Goal: Information Seeking & Learning: Learn about a topic

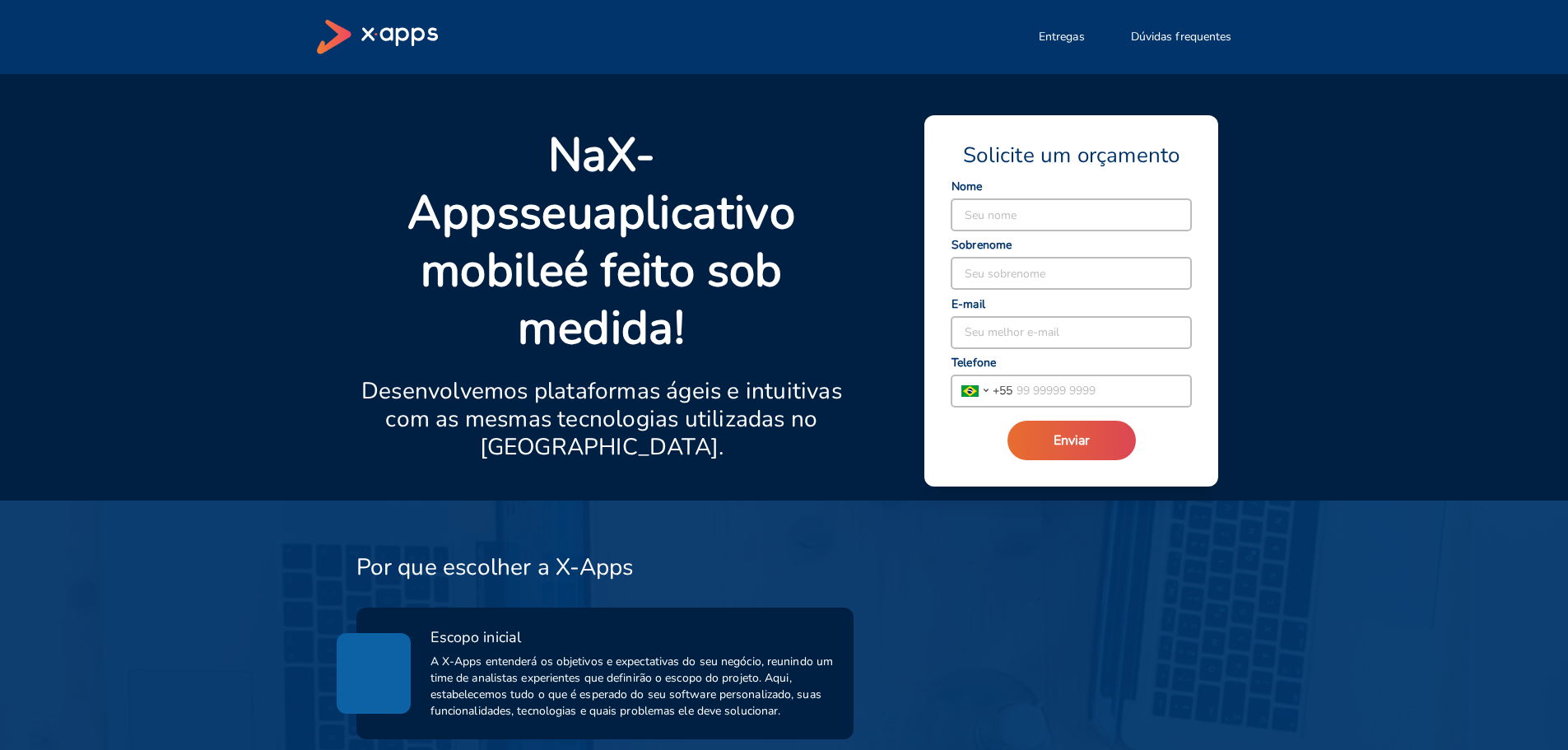
drag, startPoint x: 951, startPoint y: 25, endPoint x: 1286, endPoint y: 43, distance: 335.5
click at [1286, 43] on div "Entregas Dúvidas frequentes" at bounding box center [784, 37] width 1568 height 74
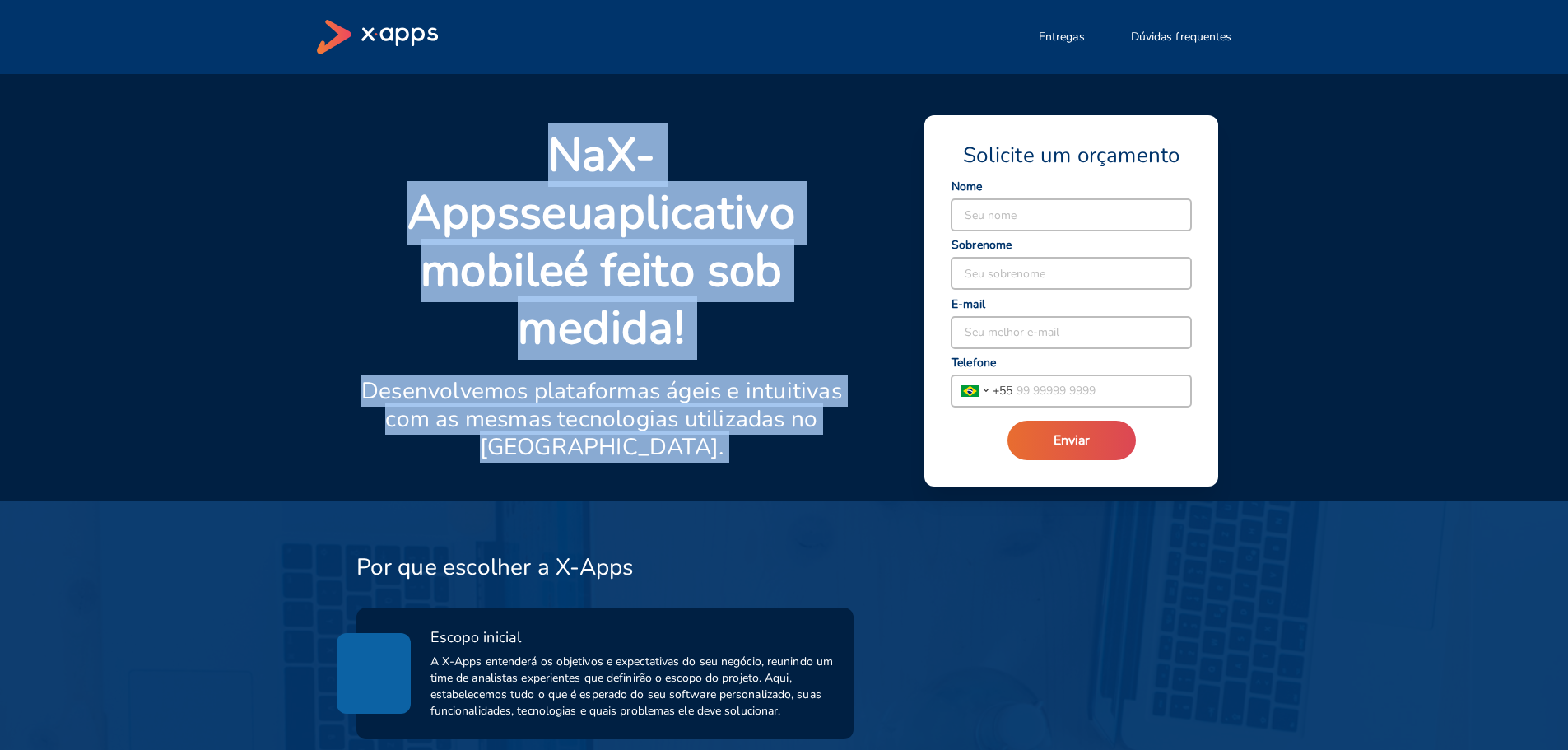
drag, startPoint x: 444, startPoint y: 155, endPoint x: 658, endPoint y: 403, distance: 327.6
click at [821, 404] on div "Na X-Apps seu aplicativo mobile é feito sob medida! Desenvolvemos plataformas á…" at bounding box center [601, 313] width 491 height 374
click at [659, 401] on p "Desenvolvemos plataformas ágeis e intuitivas com as mesmas tecnologias utilizad…" at bounding box center [601, 419] width 491 height 84
drag, startPoint x: 657, startPoint y: 389, endPoint x: 436, endPoint y: 194, distance: 294.7
click at [450, 129] on div "Na X-Apps seu aplicativo mobile é feito sob medida! Desenvolvemos plataformas á…" at bounding box center [601, 313] width 491 height 374
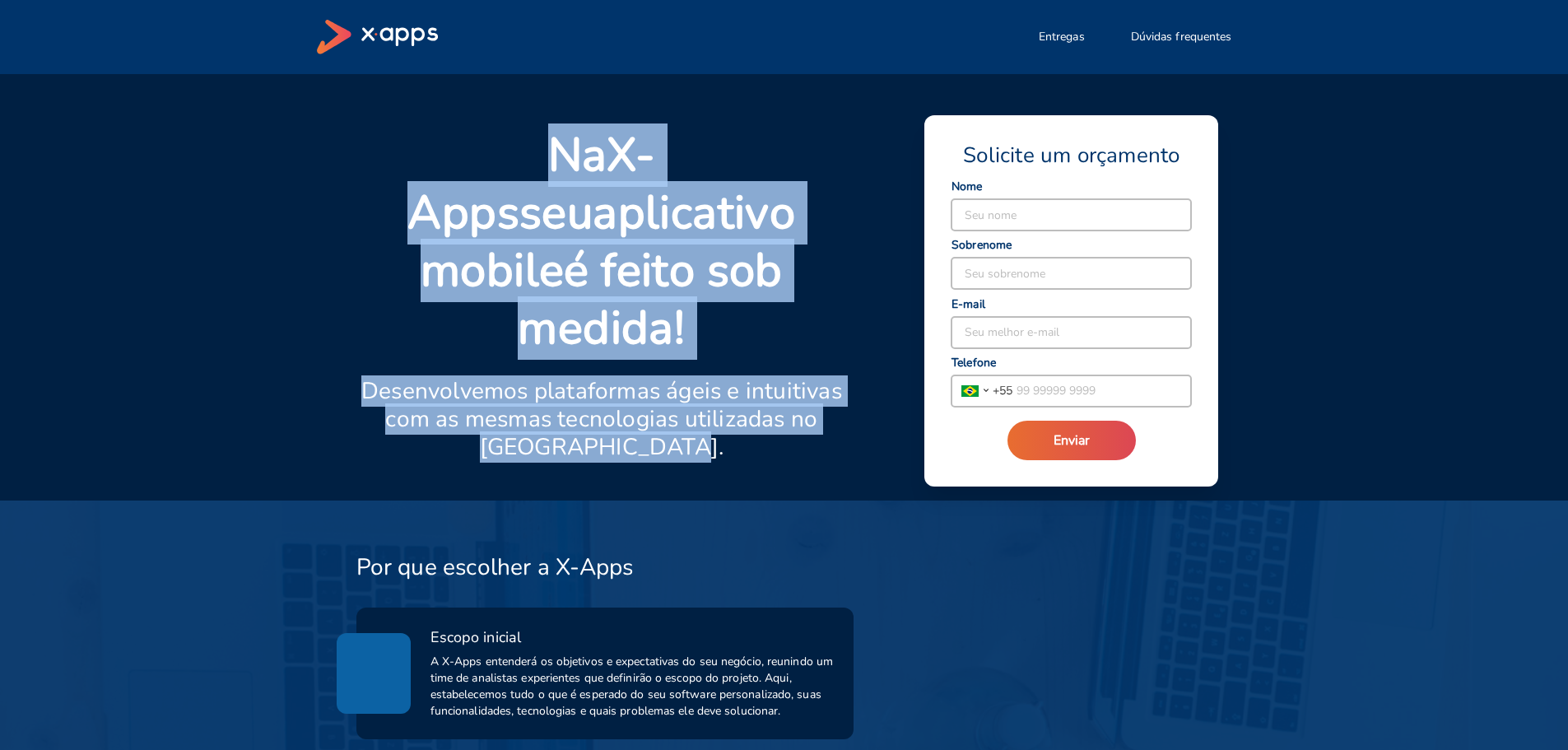
click at [436, 203] on strong "aplicativo mobile" at bounding box center [608, 242] width 375 height 121
drag, startPoint x: 445, startPoint y: 156, endPoint x: 702, endPoint y: 425, distance: 372.0
click at [883, 411] on div "Na X-Apps seu aplicativo mobile é feito sob medida! Desenvolvemos plataformas á…" at bounding box center [774, 303] width 876 height 393
click at [685, 425] on div "Na X-Apps seu aplicativo mobile é feito sob medida! Desenvolvemos plataformas á…" at bounding box center [601, 313] width 491 height 374
drag, startPoint x: 651, startPoint y: 382, endPoint x: 431, endPoint y: 155, distance: 316.1
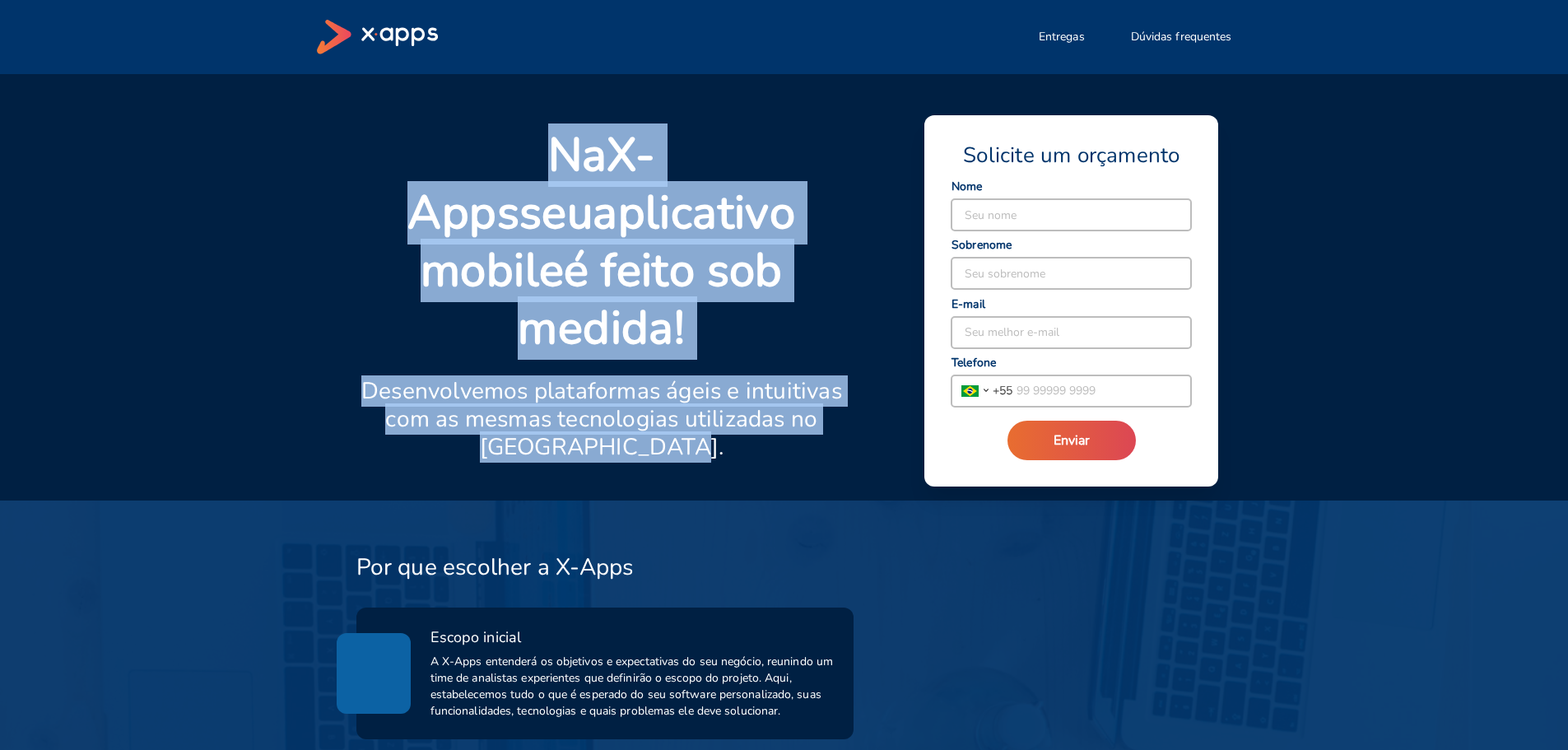
click at [431, 155] on div "Na X-Apps seu aplicativo mobile é feito sob medida! Desenvolvemos plataformas á…" at bounding box center [601, 313] width 491 height 374
click at [642, 221] on strong "aplicativo mobile" at bounding box center [608, 242] width 375 height 121
drag, startPoint x: 447, startPoint y: 154, endPoint x: 691, endPoint y: 385, distance: 336.0
click at [711, 401] on div "Na X-Apps seu aplicativo mobile é feito sob medida! Desenvolvemos plataformas á…" at bounding box center [601, 313] width 491 height 374
click at [690, 385] on p "Desenvolvemos plataformas ágeis e intuitivas com as mesmas tecnologias utilizad…" at bounding box center [601, 419] width 491 height 84
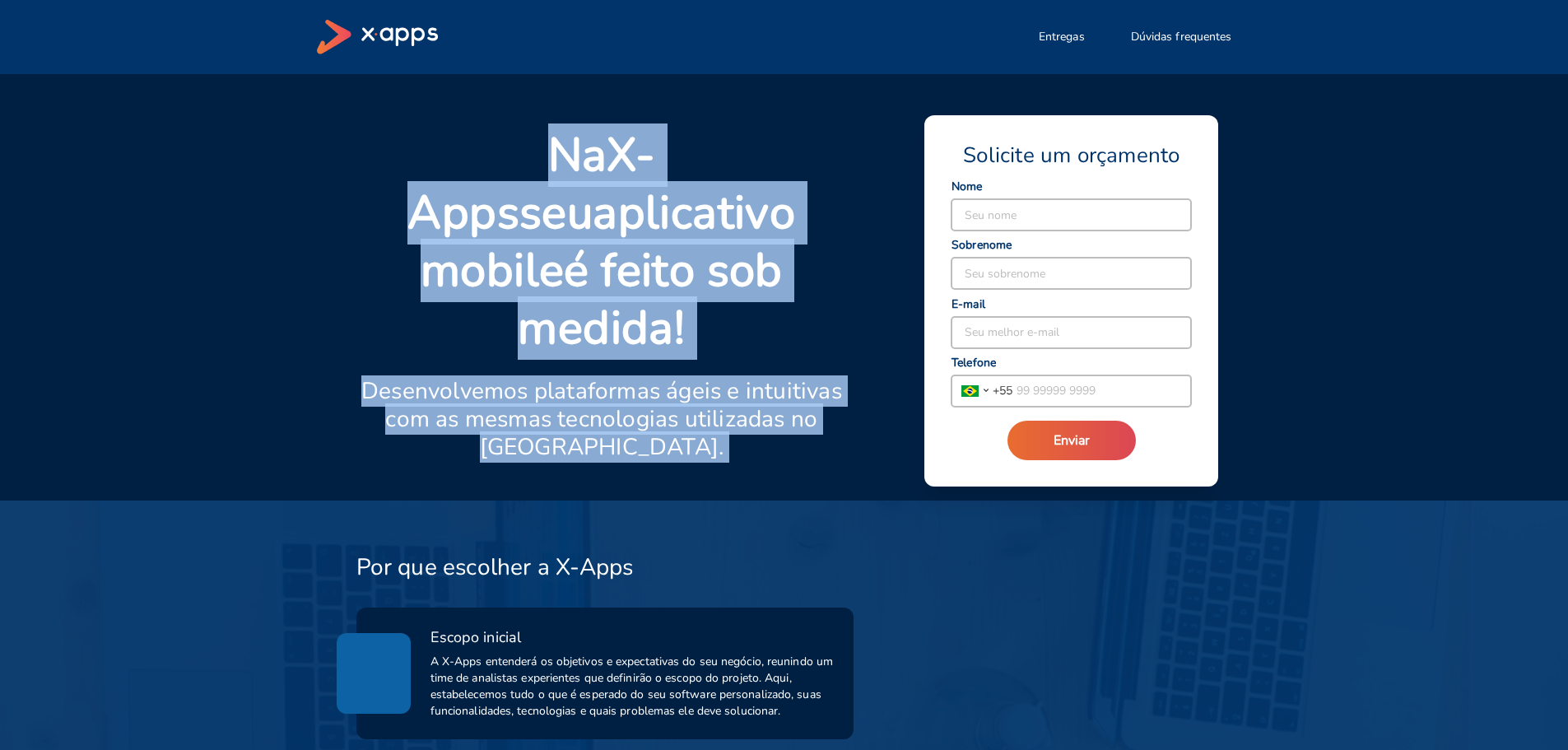
drag, startPoint x: 450, startPoint y: 151, endPoint x: 797, endPoint y: 389, distance: 420.8
click at [852, 373] on div "Na X-Apps seu aplicativo mobile é feito sob medida! Desenvolvemos plataformas á…" at bounding box center [774, 303] width 876 height 393
click at [795, 391] on p "Desenvolvemos plataformas ágeis e intuitivas com as mesmas tecnologias utilizad…" at bounding box center [601, 419] width 491 height 84
drag, startPoint x: 664, startPoint y: 400, endPoint x: 448, endPoint y: 160, distance: 322.9
click at [448, 160] on div "Na X-Apps seu aplicativo mobile é feito sob medida! Desenvolvemos plataformas á…" at bounding box center [601, 313] width 491 height 374
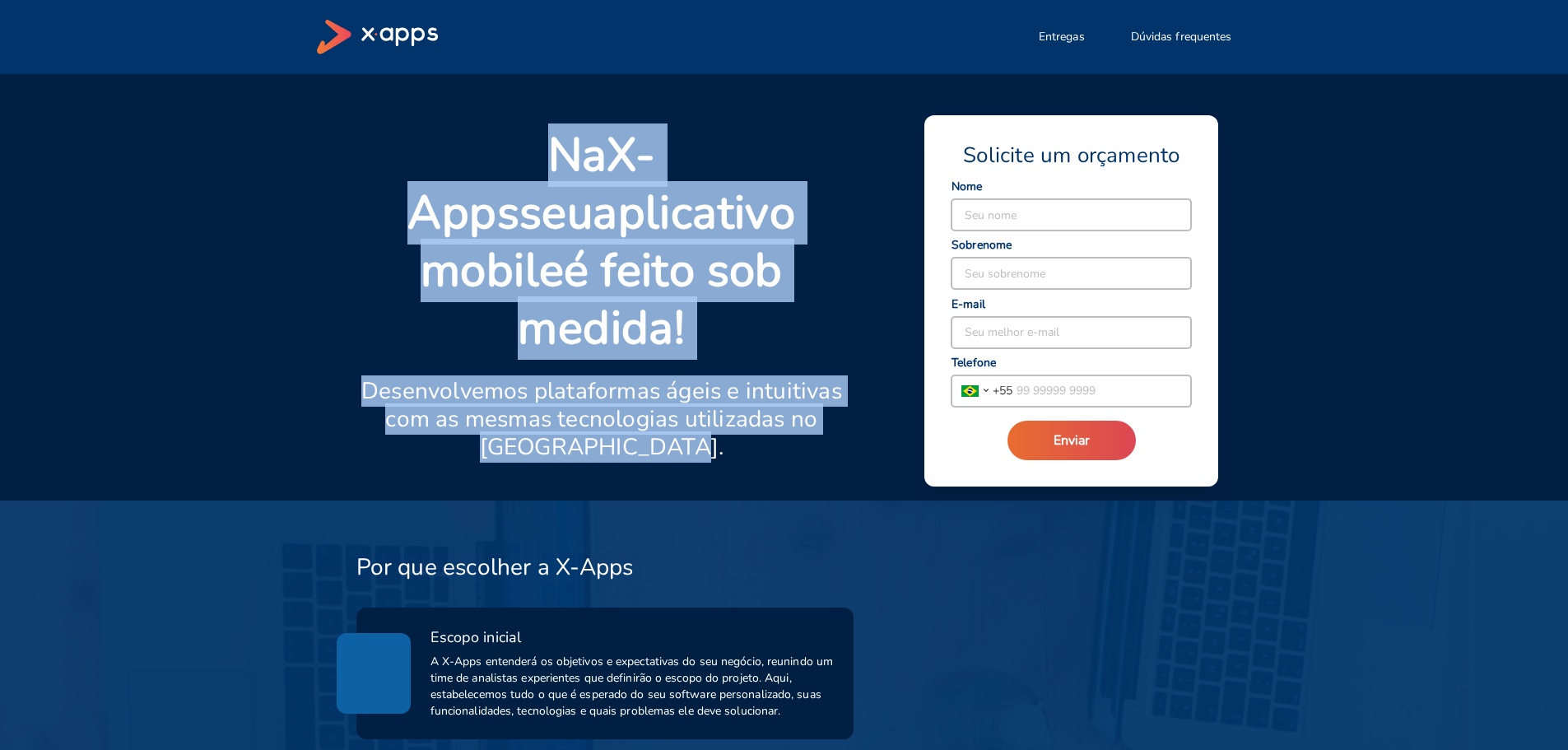
click at [543, 202] on strong "aplicativo mobile" at bounding box center [608, 242] width 375 height 121
drag, startPoint x: 445, startPoint y: 160, endPoint x: 737, endPoint y: 414, distance: 387.0
click at [753, 412] on div "Na X-Apps seu aplicativo mobile é feito sob medida! Desenvolvemos plataformas á…" at bounding box center [601, 313] width 491 height 374
click at [674, 391] on p "Desenvolvemos plataformas ágeis e intuitivas com as mesmas tecnologias utilizad…" at bounding box center [601, 419] width 491 height 84
drag, startPoint x: 676, startPoint y: 397, endPoint x: 427, endPoint y: 132, distance: 363.6
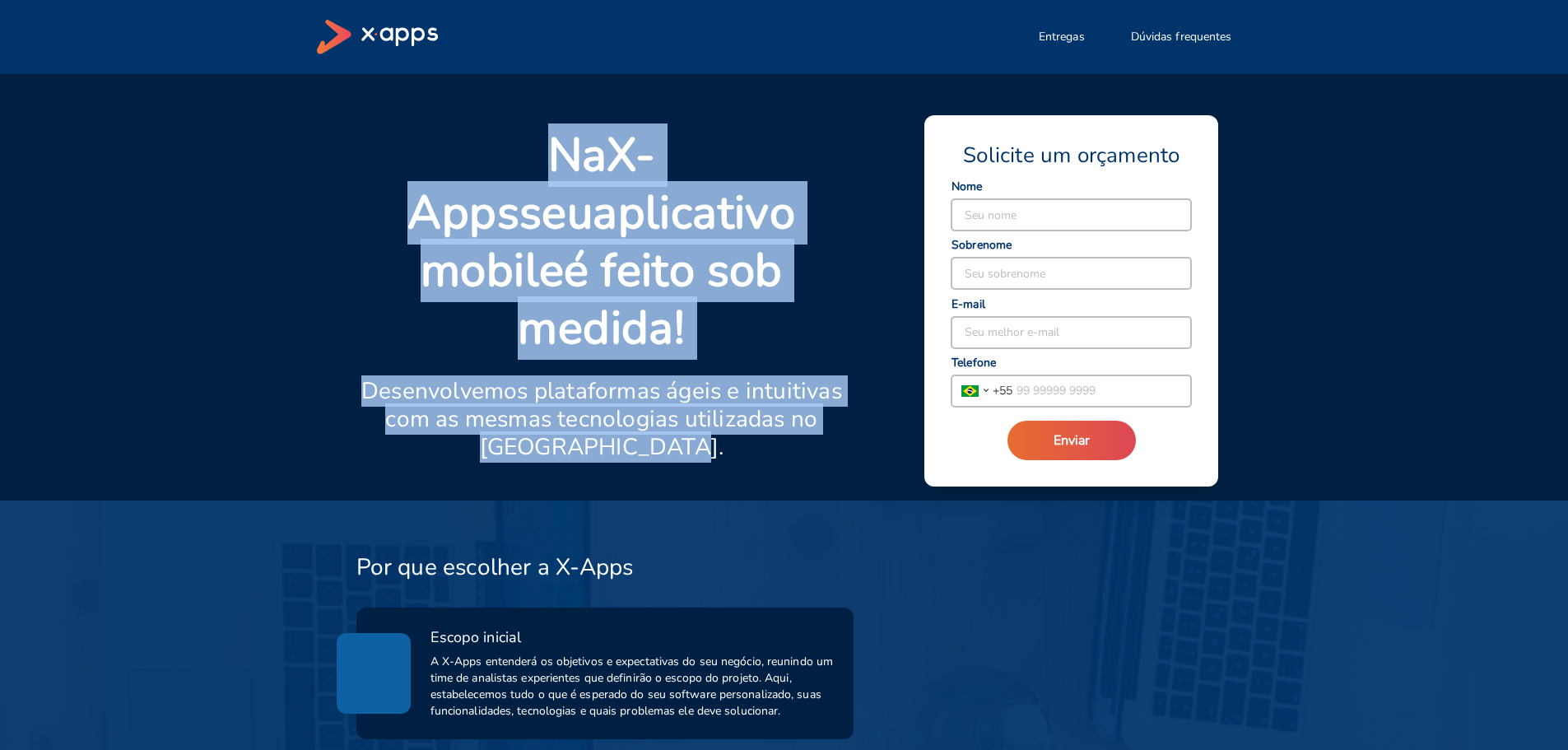
click at [427, 132] on div "Na X-Apps seu aplicativo mobile é feito sob medida! Desenvolvemos plataformas á…" at bounding box center [601, 313] width 491 height 374
click at [564, 261] on p "Na X-Apps seu aplicativo mobile é feito sob medida!" at bounding box center [601, 242] width 491 height 230
drag, startPoint x: 446, startPoint y: 149, endPoint x: 784, endPoint y: 385, distance: 412.2
click at [784, 385] on div "Na X-Apps seu aplicativo mobile é feito sob medida! Desenvolvemos plataformas á…" at bounding box center [601, 313] width 491 height 374
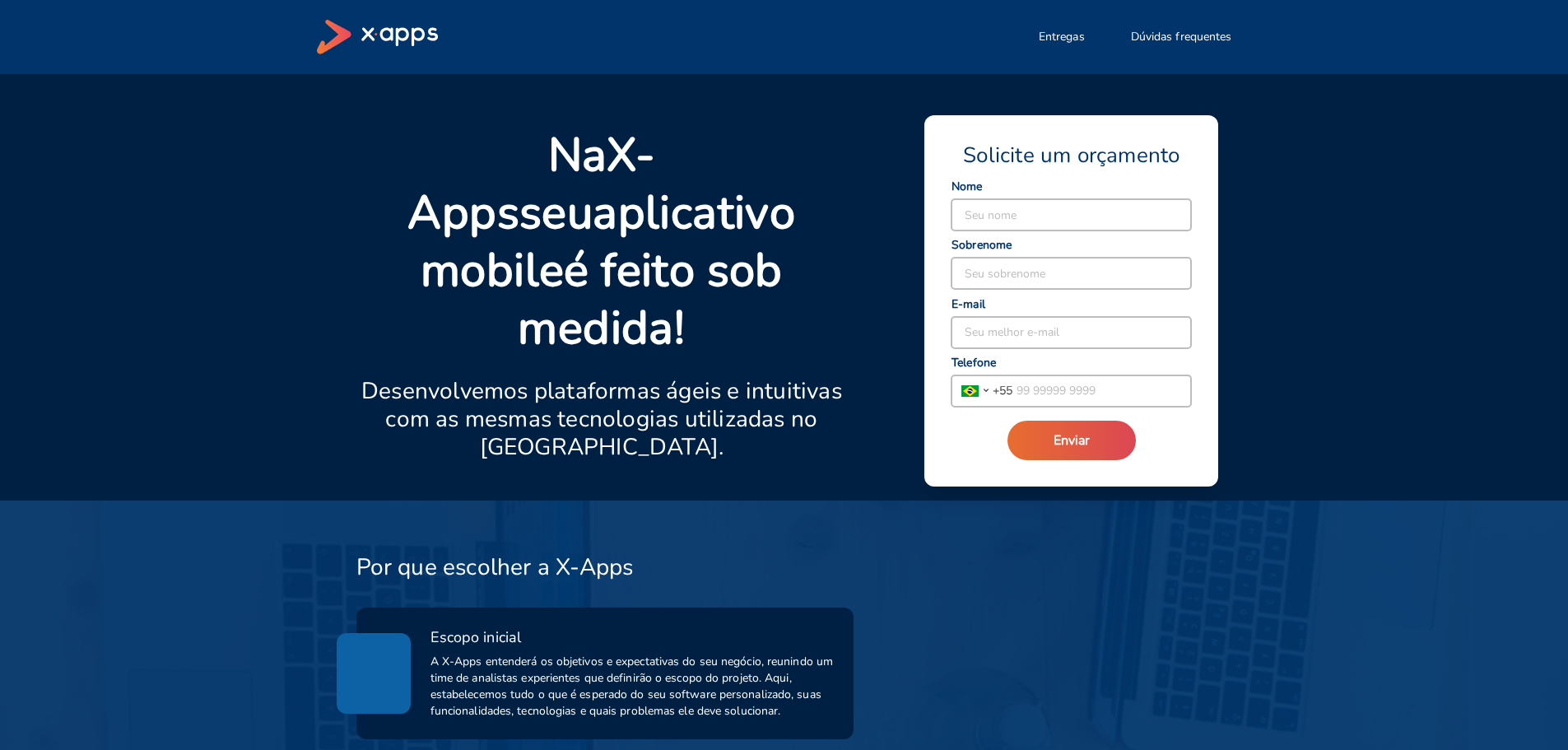
click at [644, 461] on div at bounding box center [634, 471] width 85 height 20
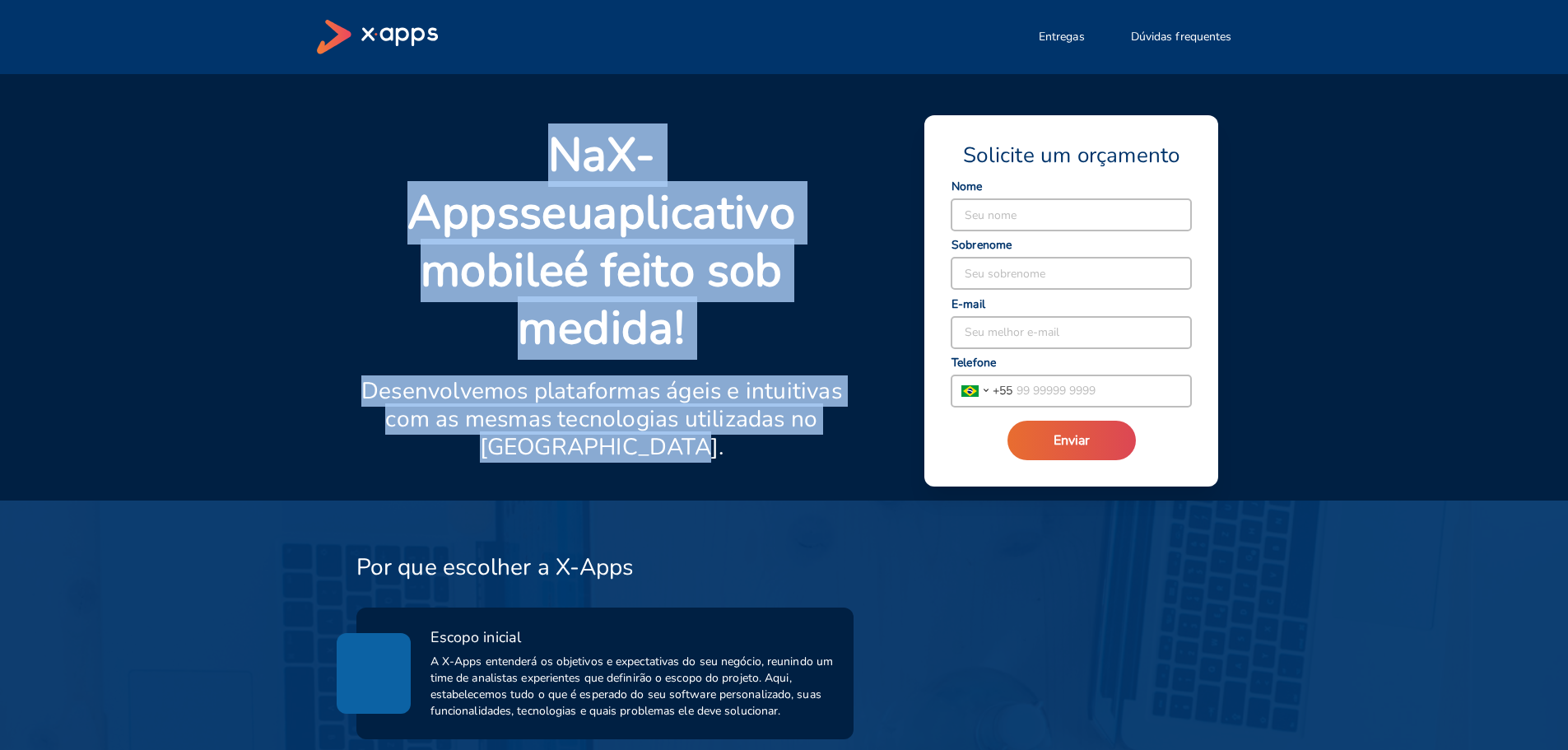
drag, startPoint x: 655, startPoint y: 401, endPoint x: 438, endPoint y: 161, distance: 323.6
click at [438, 161] on div "Na X-Apps seu aplicativo mobile é feito sob medida! Desenvolvemos plataformas á…" at bounding box center [601, 313] width 491 height 374
click at [452, 160] on p "Na X-Apps seu aplicativo mobile é feito sob medida!" at bounding box center [601, 242] width 491 height 230
